Goal: Navigation & Orientation: Find specific page/section

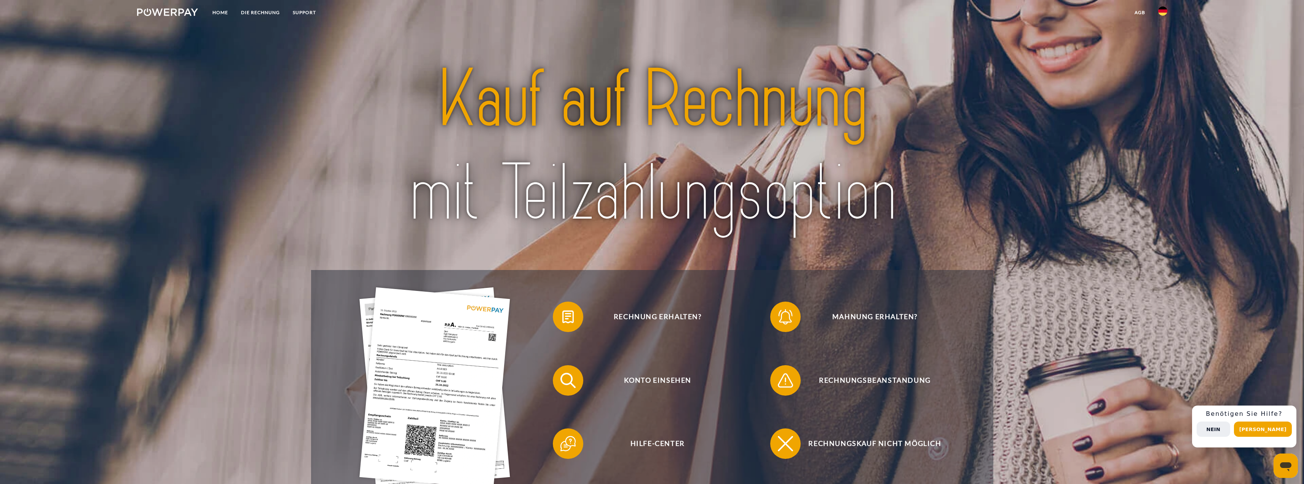
click at [1230, 428] on button "Nein" at bounding box center [1214, 429] width 34 height 15
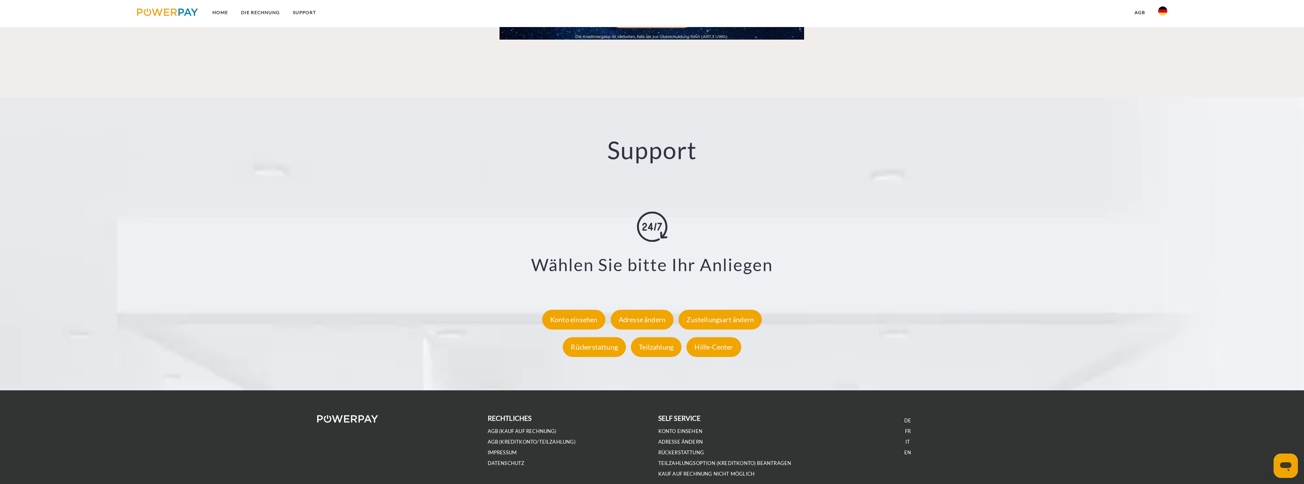
scroll to position [1332, 0]
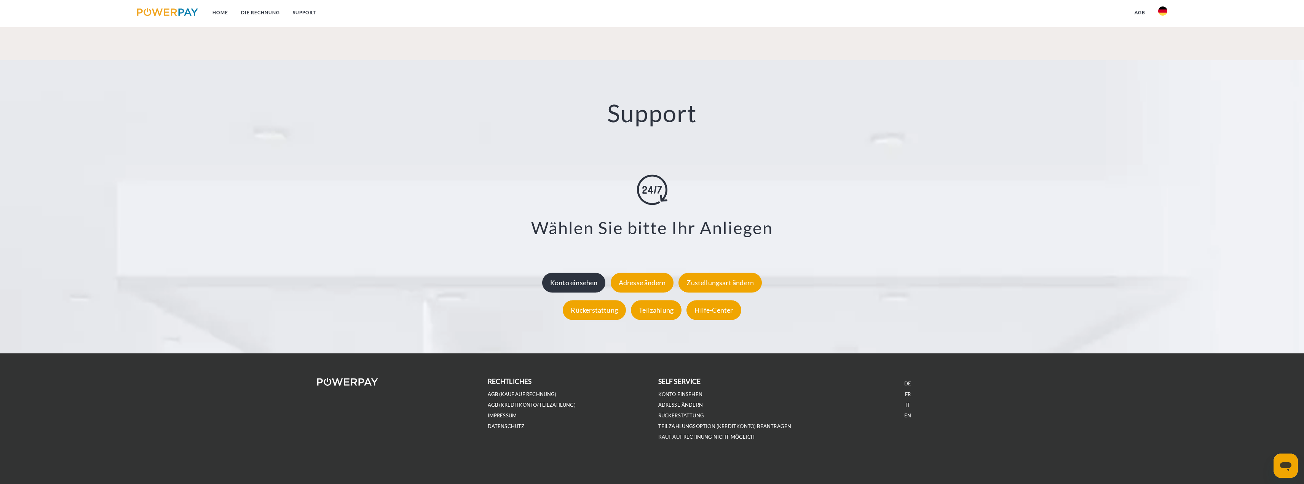
click at [580, 282] on div "Konto einsehen" at bounding box center [574, 283] width 64 height 20
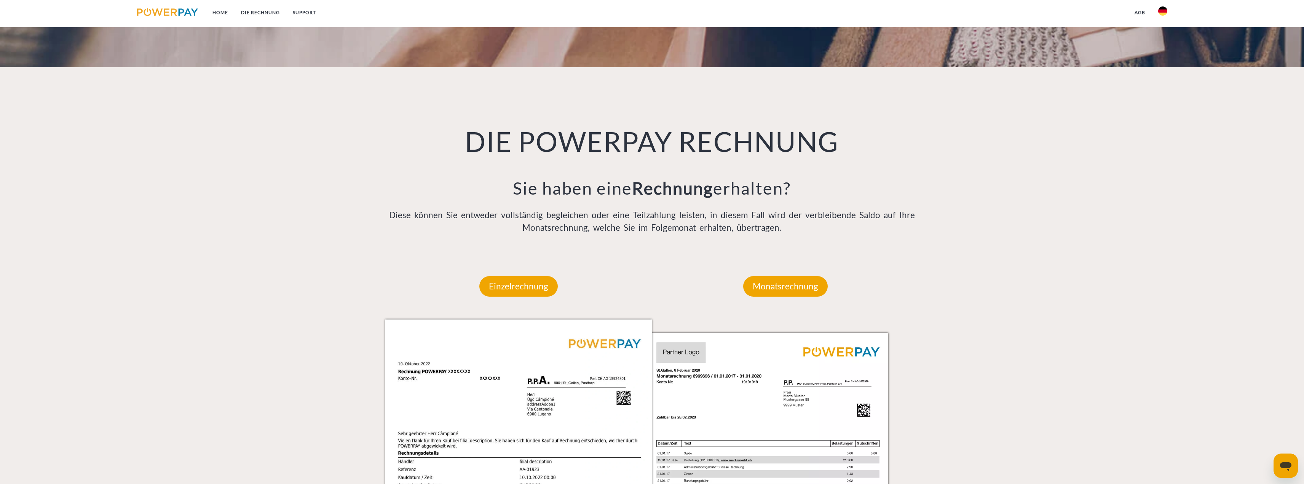
scroll to position [495, 0]
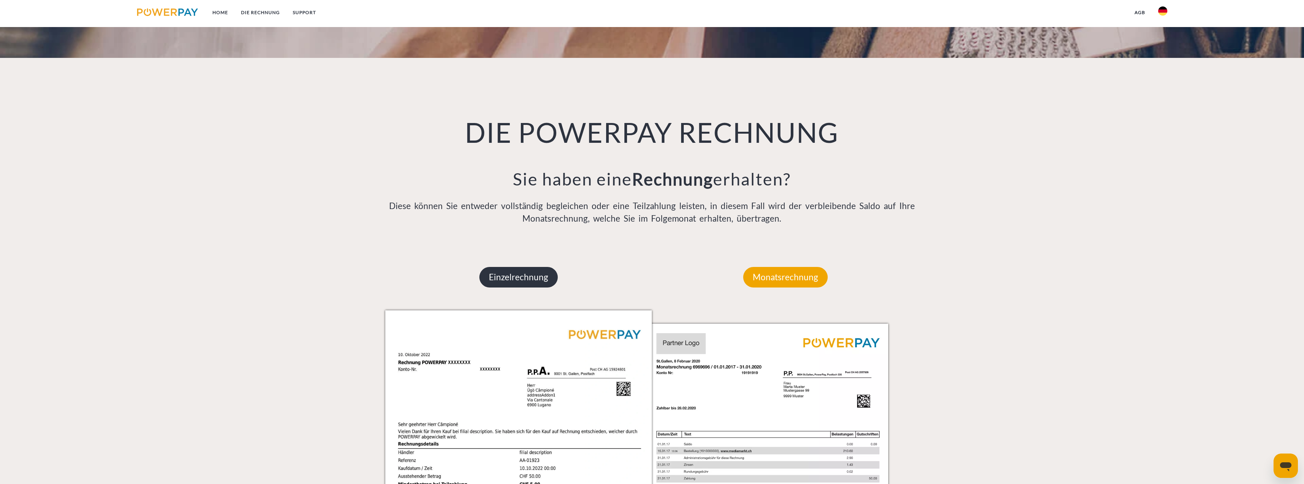
click at [546, 281] on p "Einzelrechnung" at bounding box center [518, 277] width 78 height 21
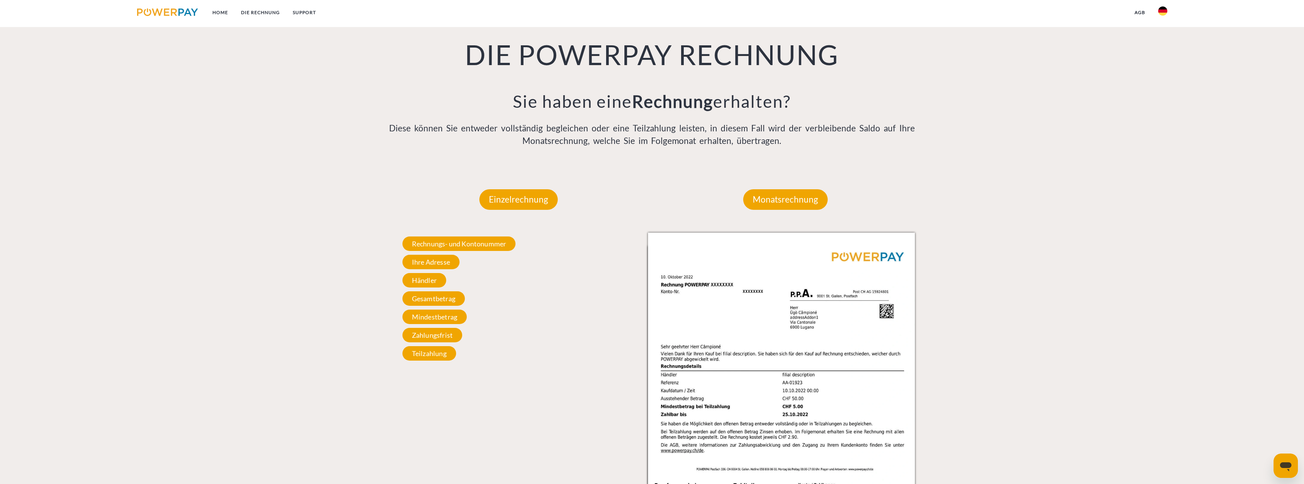
scroll to position [571, 0]
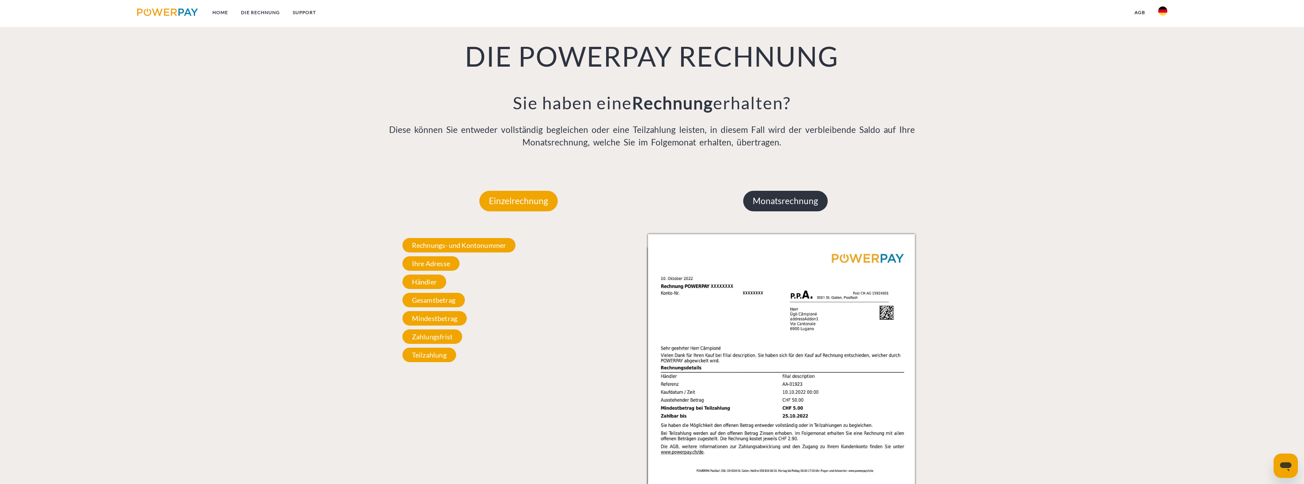
click at [759, 206] on p "Monatsrechnung" at bounding box center [785, 201] width 85 height 21
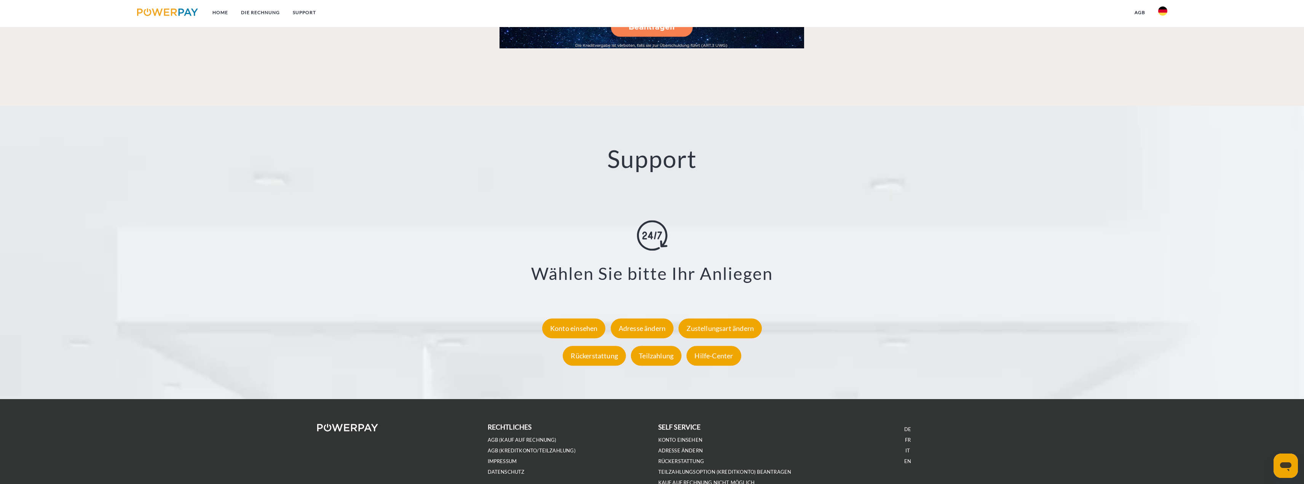
scroll to position [1332, 0]
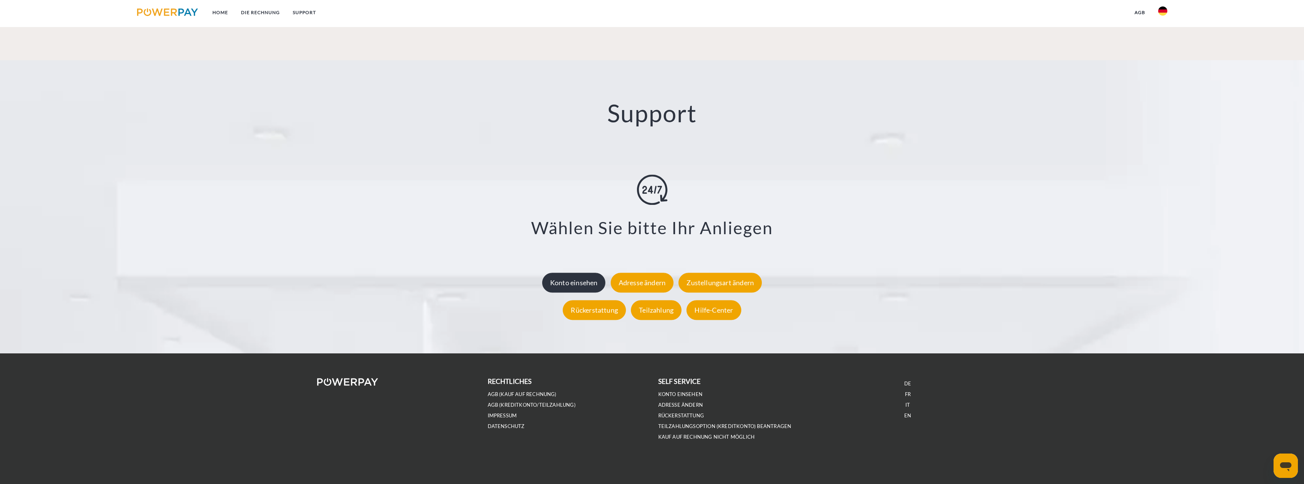
click at [586, 286] on div "Konto einsehen" at bounding box center [574, 283] width 64 height 20
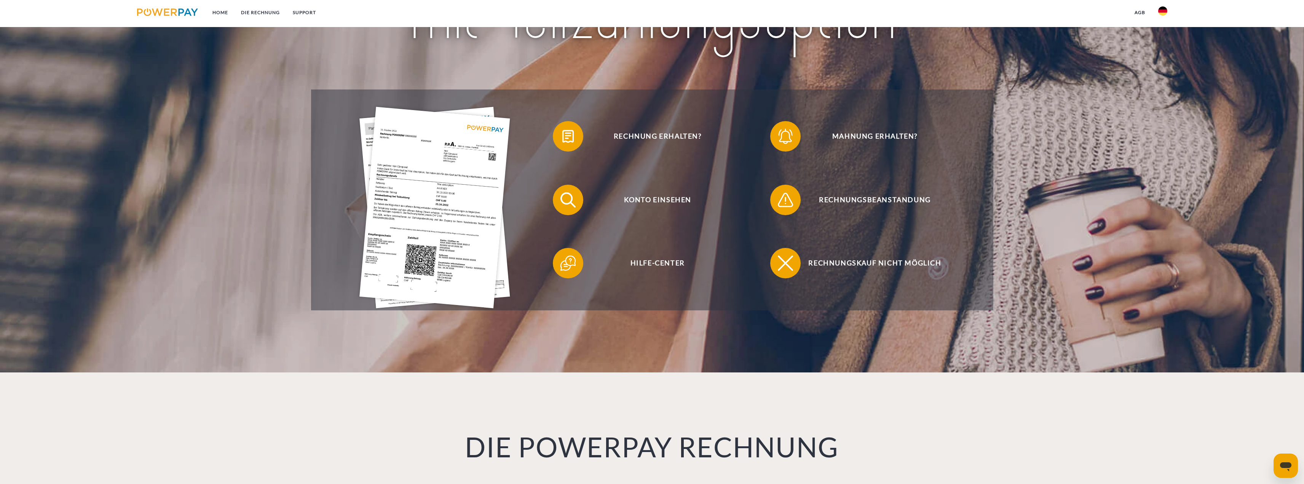
scroll to position [190, 0]
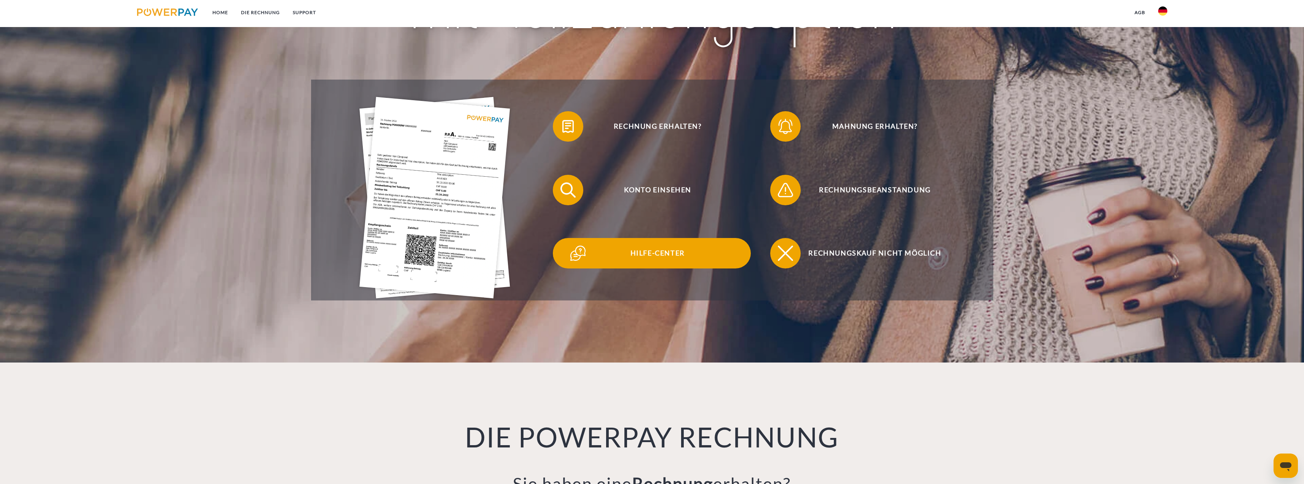
click at [677, 256] on span "Hilfe-Center" at bounding box center [657, 253] width 187 height 30
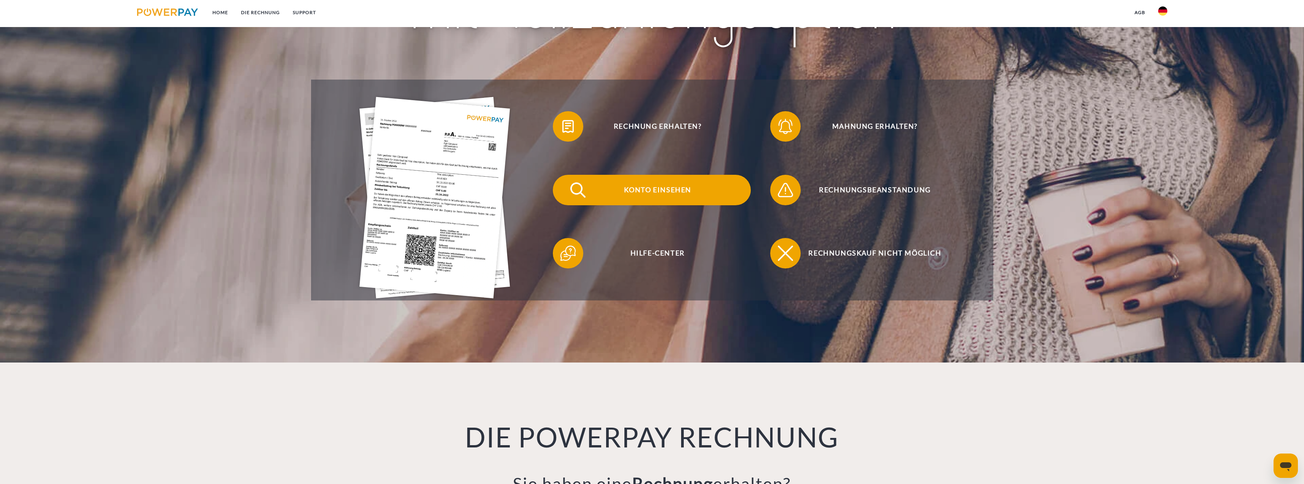
click at [661, 193] on span "Konto einsehen" at bounding box center [657, 190] width 187 height 30
